Goal: Obtain resource: Download file/media

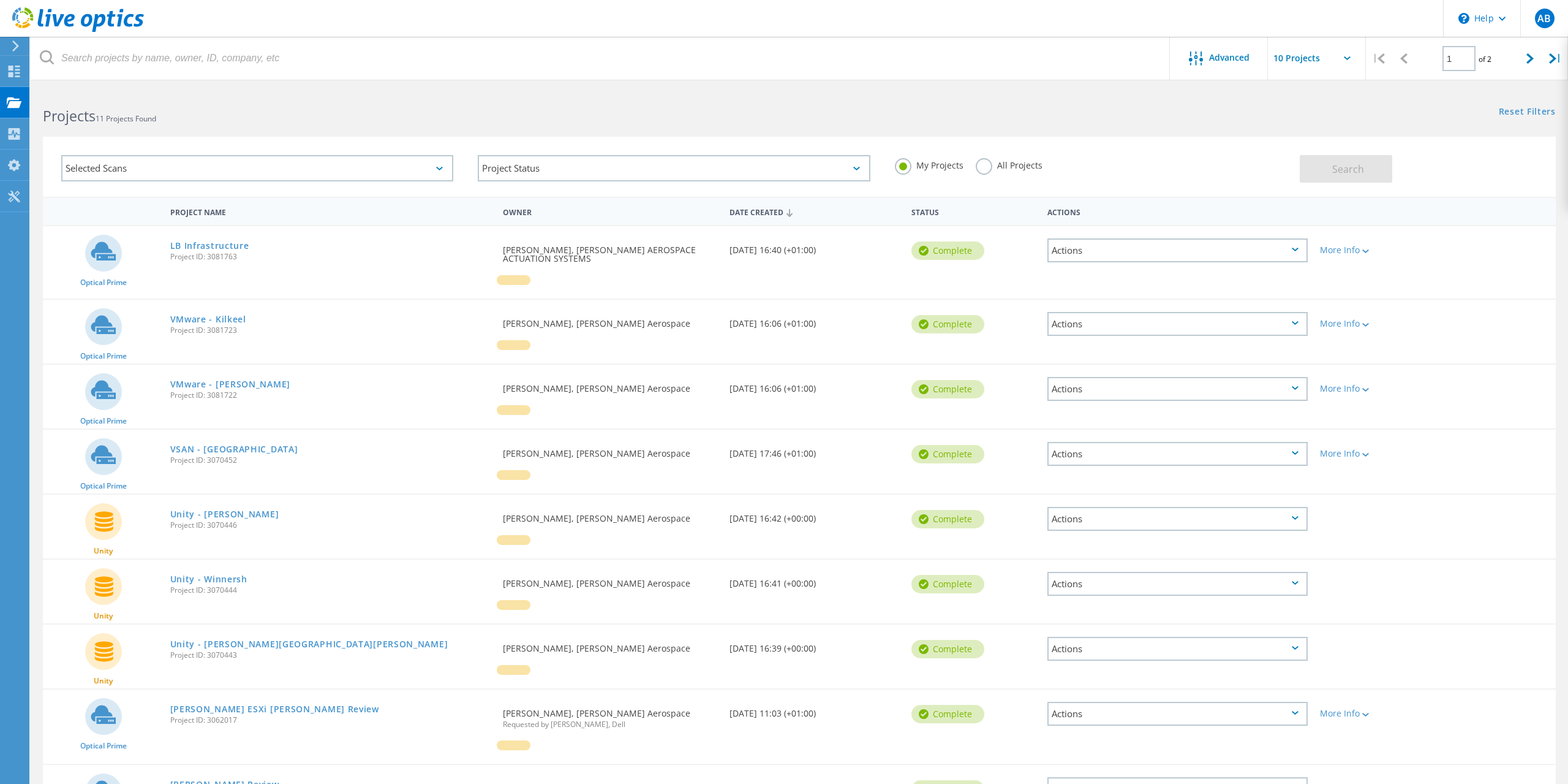
click at [1298, 452] on icon at bounding box center [1295, 453] width 7 height 4
click at [1466, 456] on div "Optical Prime VSAN - Havant Project ID: 3070452 Requested By Andrew Burton-Spea…" at bounding box center [799, 461] width 1513 height 64
click at [198, 450] on link "VSAN - [GEOGRAPHIC_DATA]" at bounding box center [234, 450] width 128 height 9
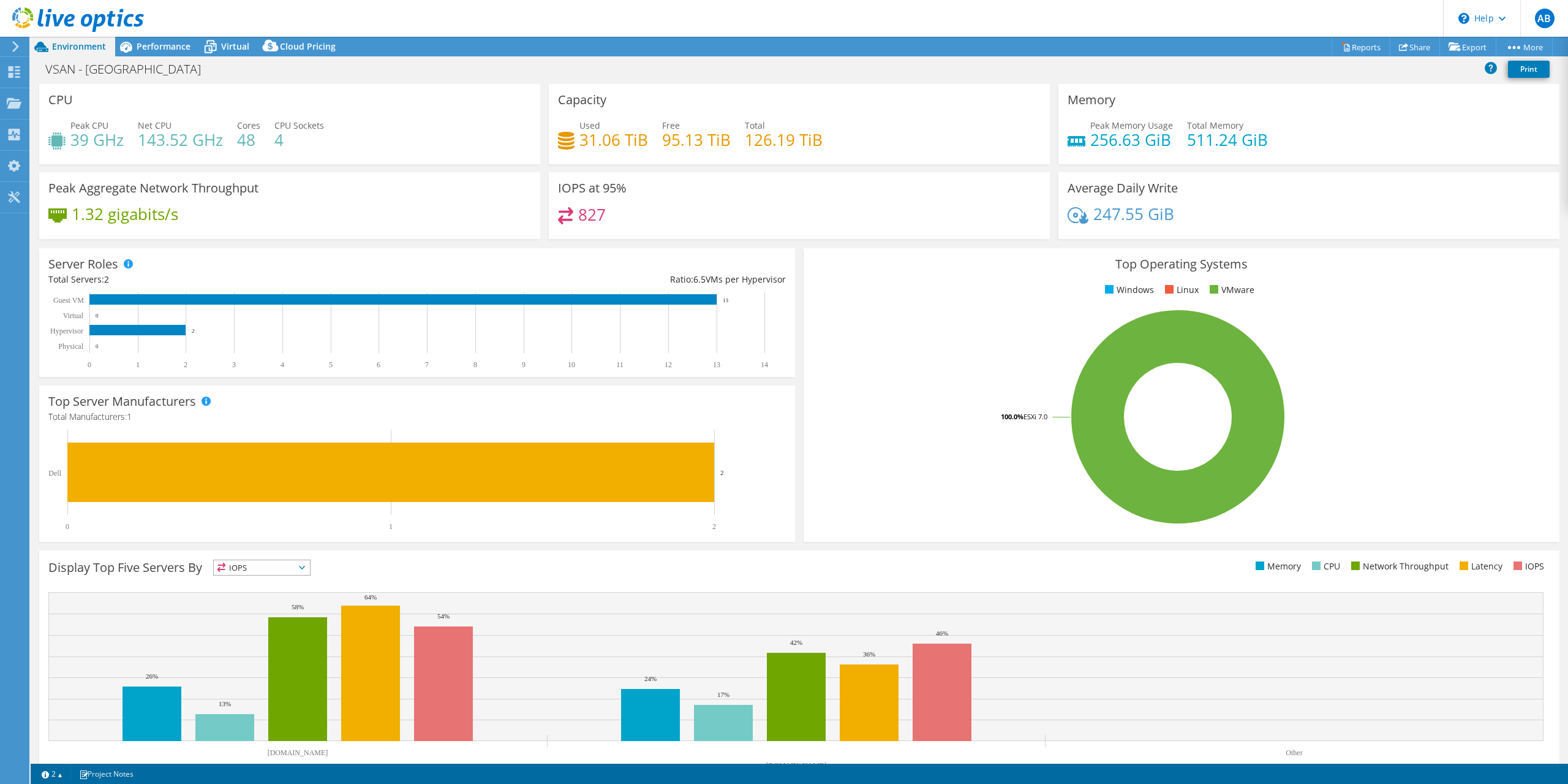
select select "USD"
click at [1428, 72] on link "vSAN ReadyNode Sizer" at bounding box center [1439, 68] width 117 height 25
click at [1353, 47] on link "Reports" at bounding box center [1361, 47] width 59 height 19
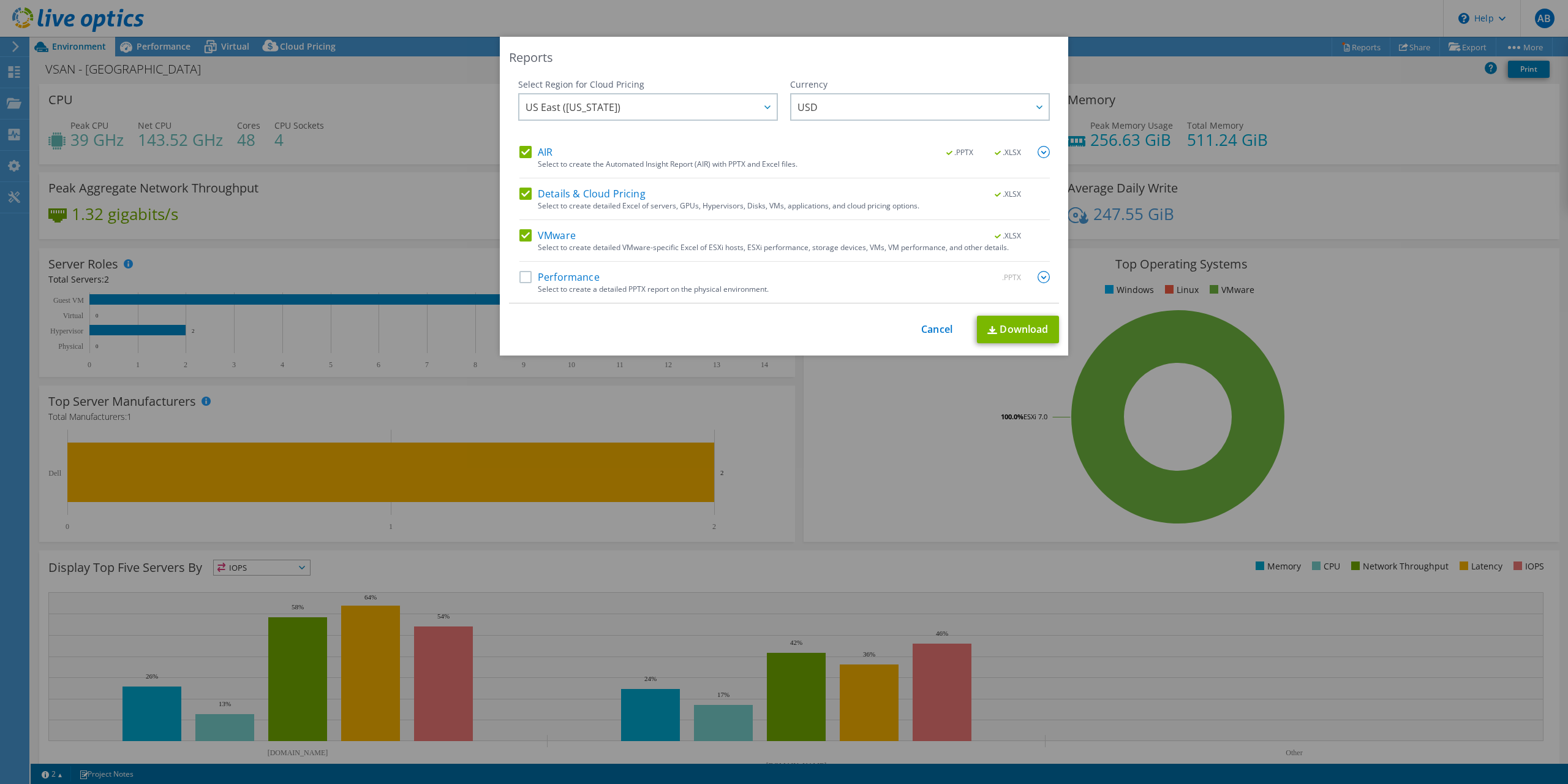
click at [522, 148] on label "AIR" at bounding box center [536, 152] width 33 height 12
click at [0, 0] on input "AIR" at bounding box center [0, 0] width 0 height 0
click at [526, 193] on label "Details & Cloud Pricing" at bounding box center [583, 194] width 126 height 12
click at [0, 0] on input "Details & Cloud Pricing" at bounding box center [0, 0] width 0 height 0
click at [1027, 329] on link "Download" at bounding box center [1018, 329] width 82 height 27
